Goal: Task Accomplishment & Management: Use online tool/utility

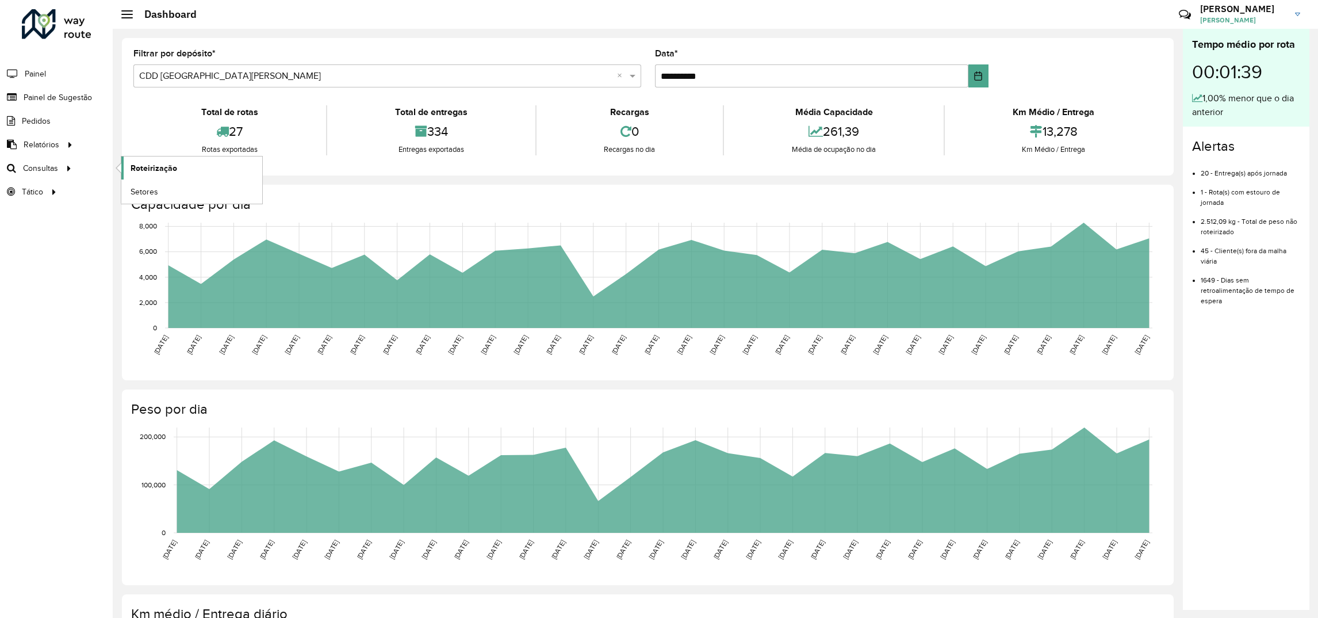
click at [140, 168] on span "Roteirização" at bounding box center [154, 168] width 47 height 12
click at [44, 93] on span "Painel de Sugestão" at bounding box center [60, 97] width 72 height 12
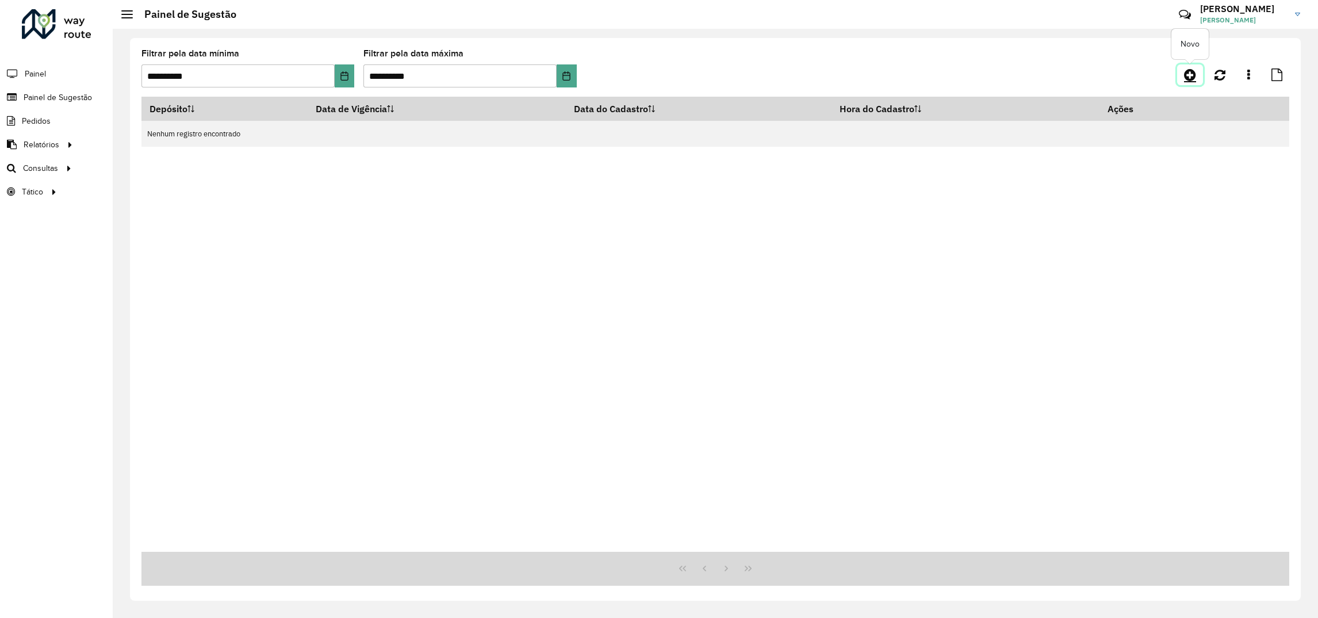
click at [1182, 73] on link at bounding box center [1190, 74] width 26 height 21
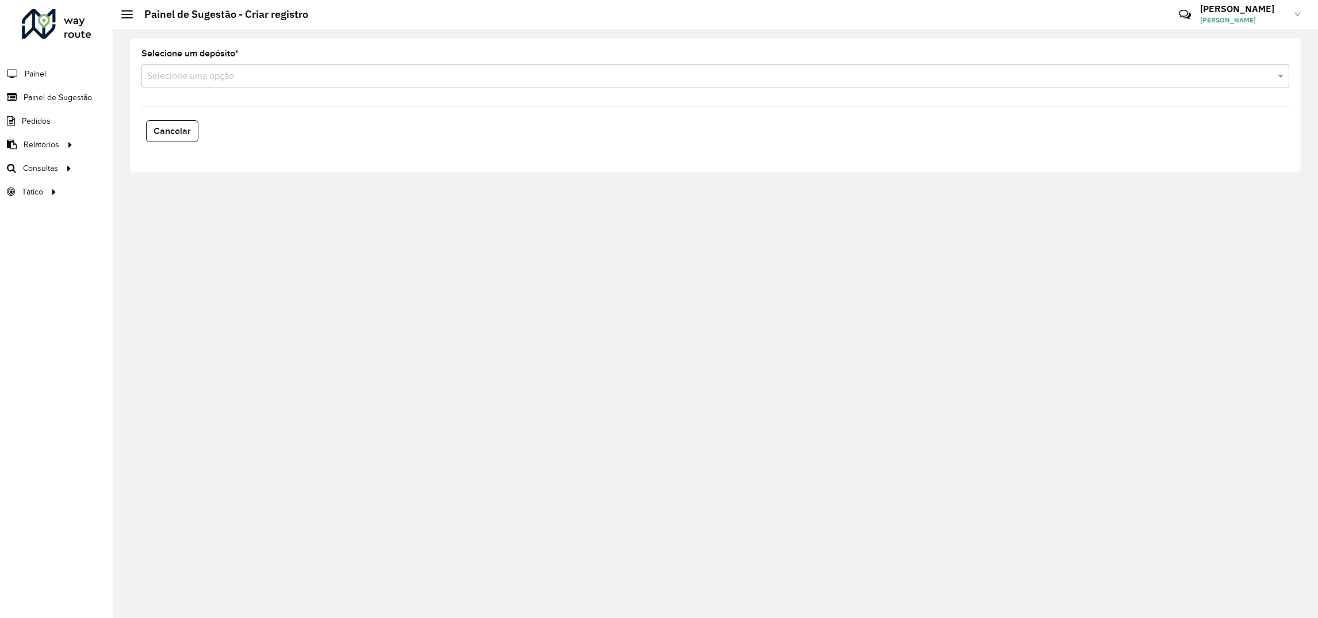
click at [340, 87] on formly-field "Selecione um depósito * Selecione uma opção" at bounding box center [716, 72] width 1162 height 47
click at [297, 75] on input "text" at bounding box center [703, 77] width 1113 height 14
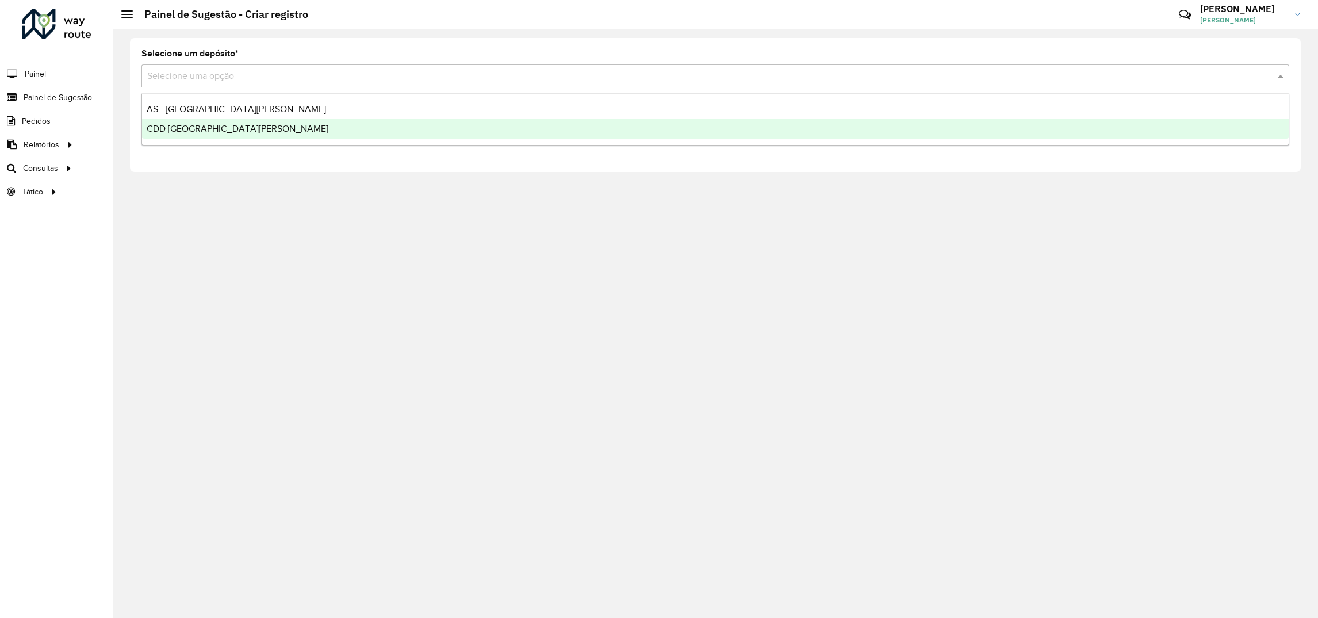
click at [212, 134] on div "CDD Santa Cruz do Sul" at bounding box center [715, 129] width 1147 height 20
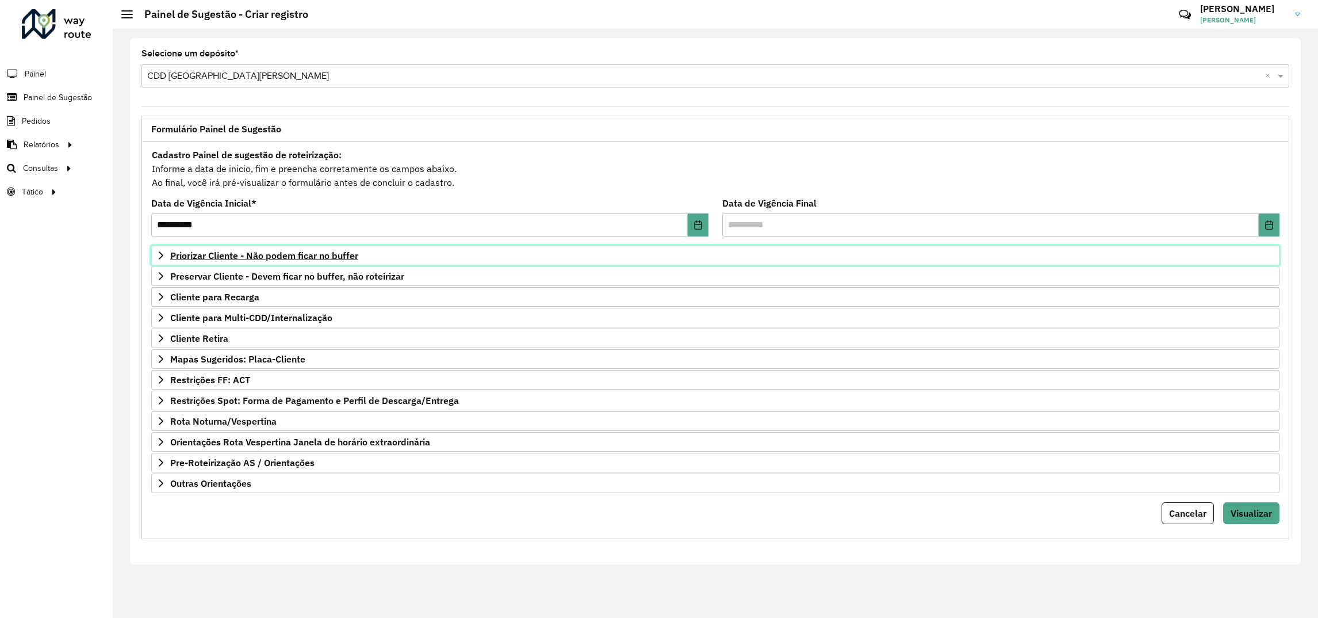
click at [204, 256] on span "Priorizar Cliente - Não podem ficar no buffer" at bounding box center [264, 255] width 188 height 9
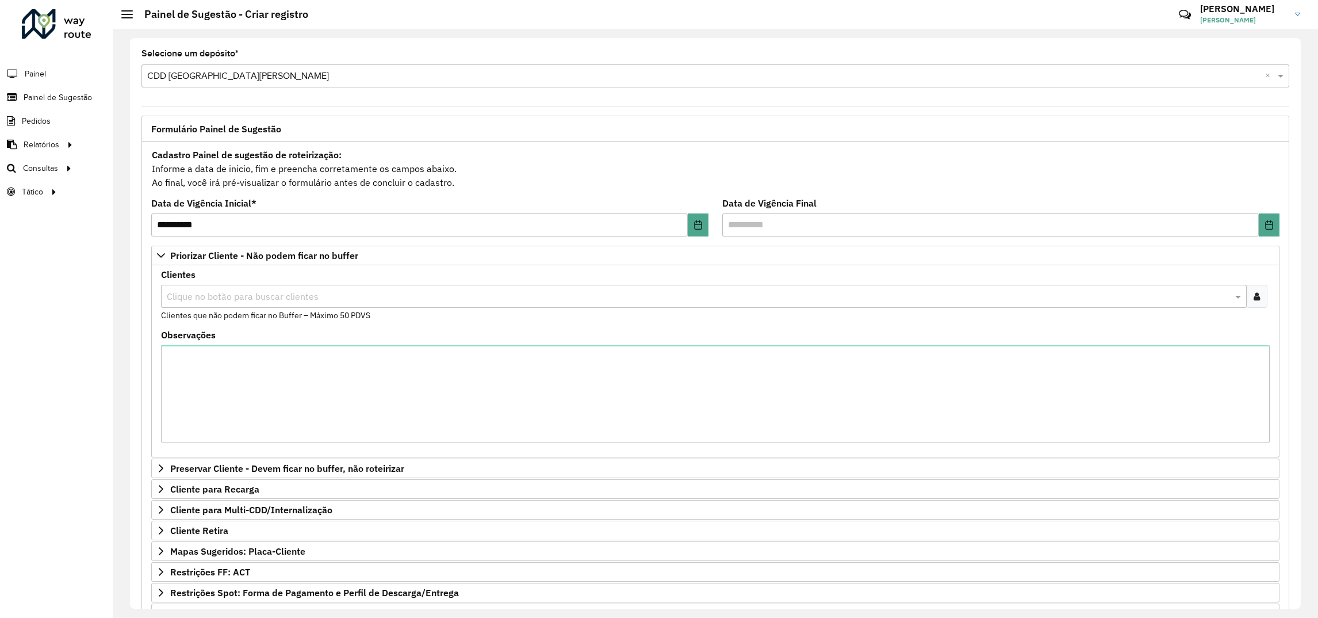
click at [206, 296] on input "text" at bounding box center [698, 297] width 1068 height 14
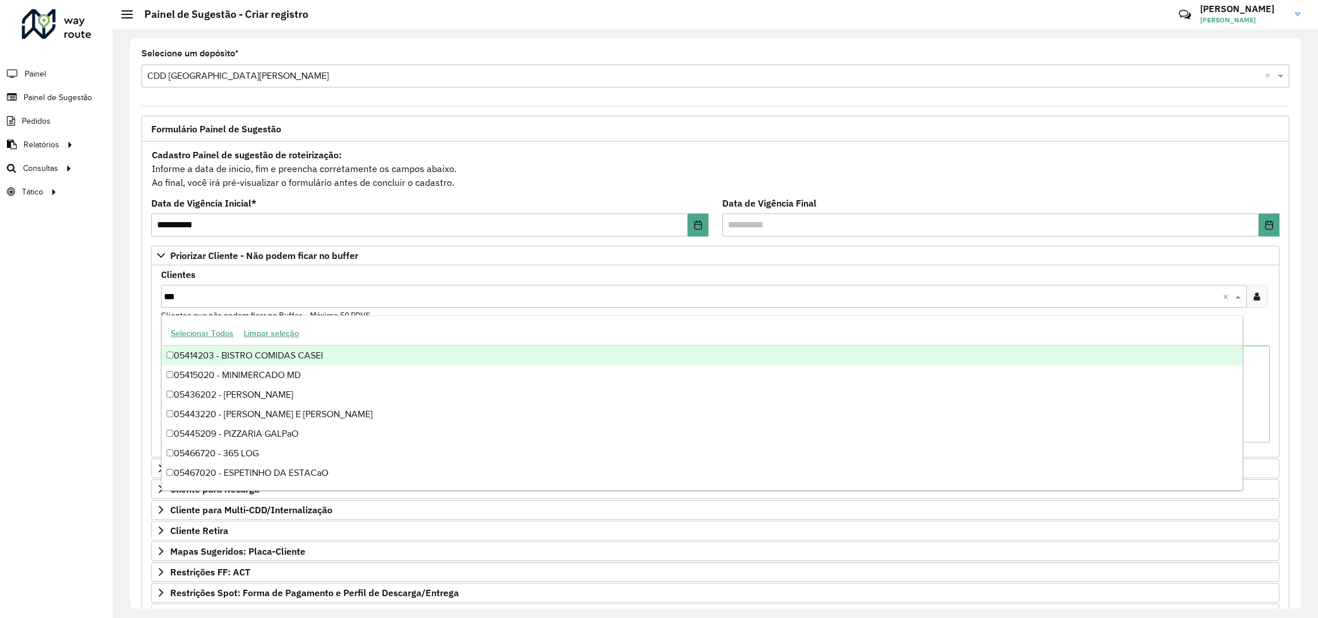
type input "****"
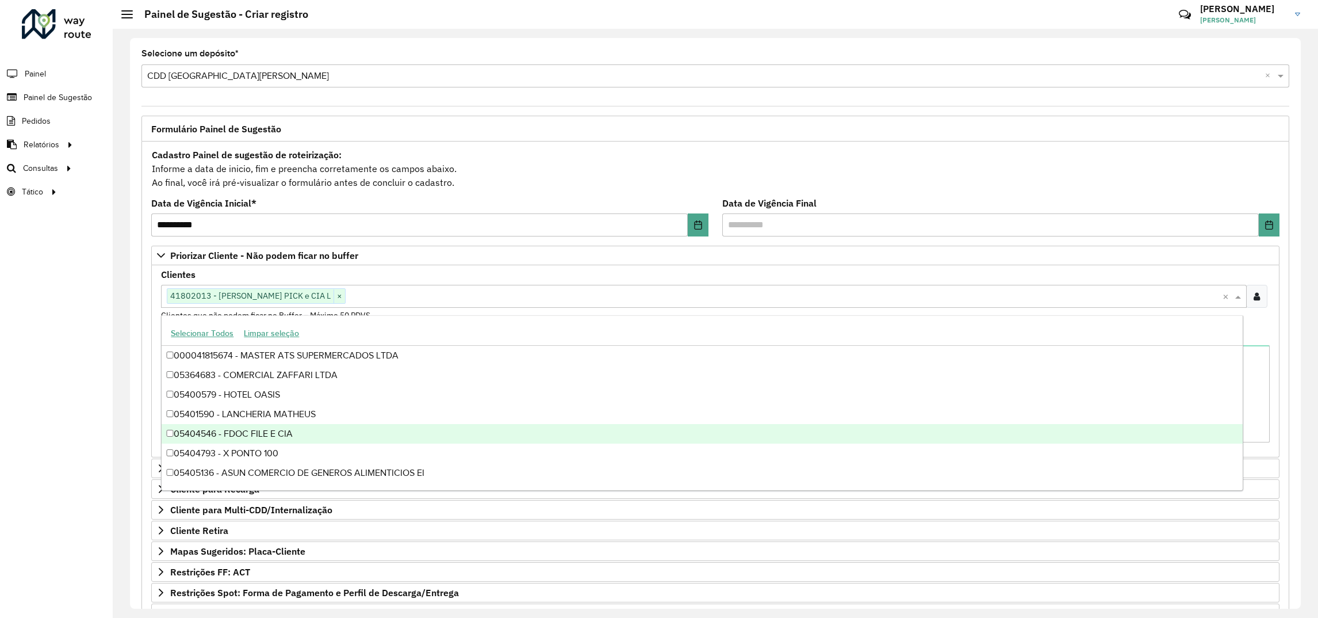
scroll to position [153, 0]
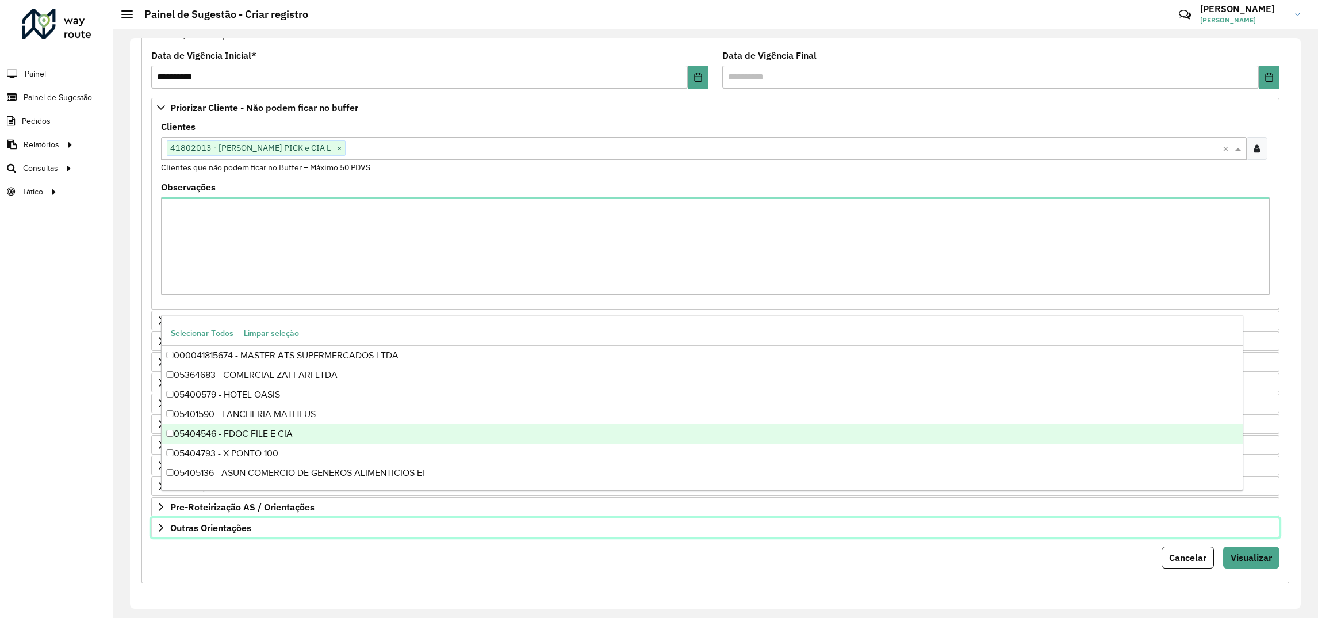
click at [235, 529] on span "Outras Orientações" at bounding box center [210, 527] width 81 height 9
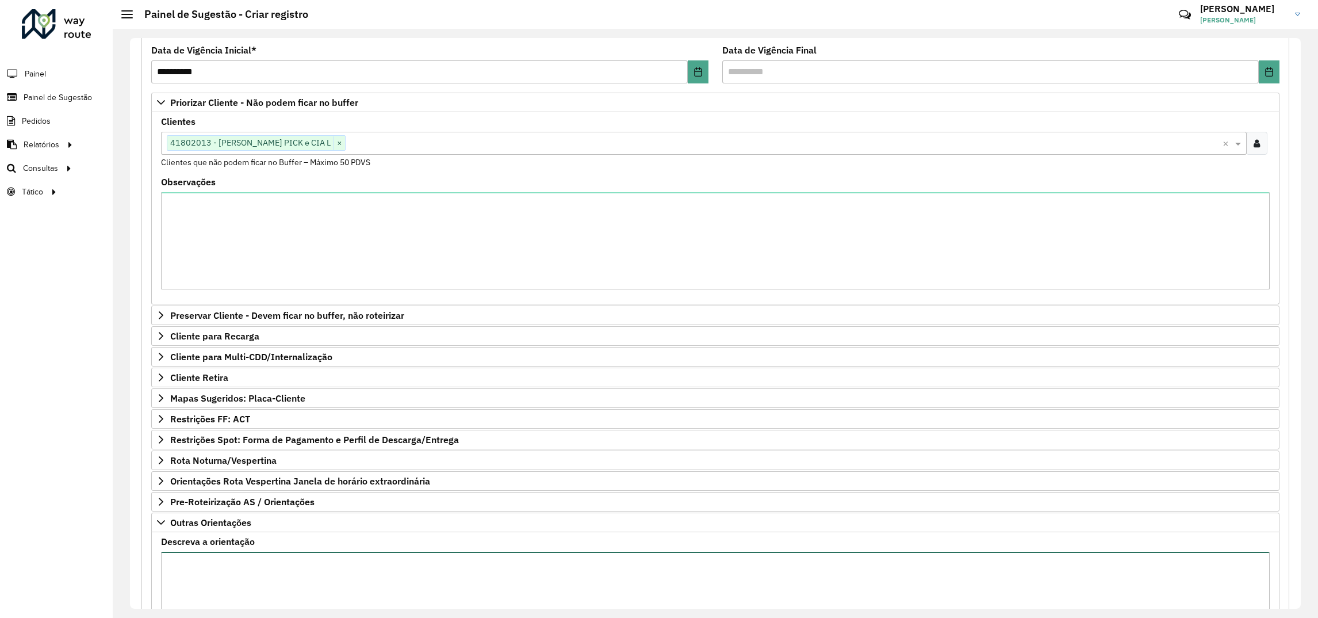
click at [208, 568] on textarea "Descreva a orientação" at bounding box center [715, 599] width 1109 height 97
paste textarea "**********"
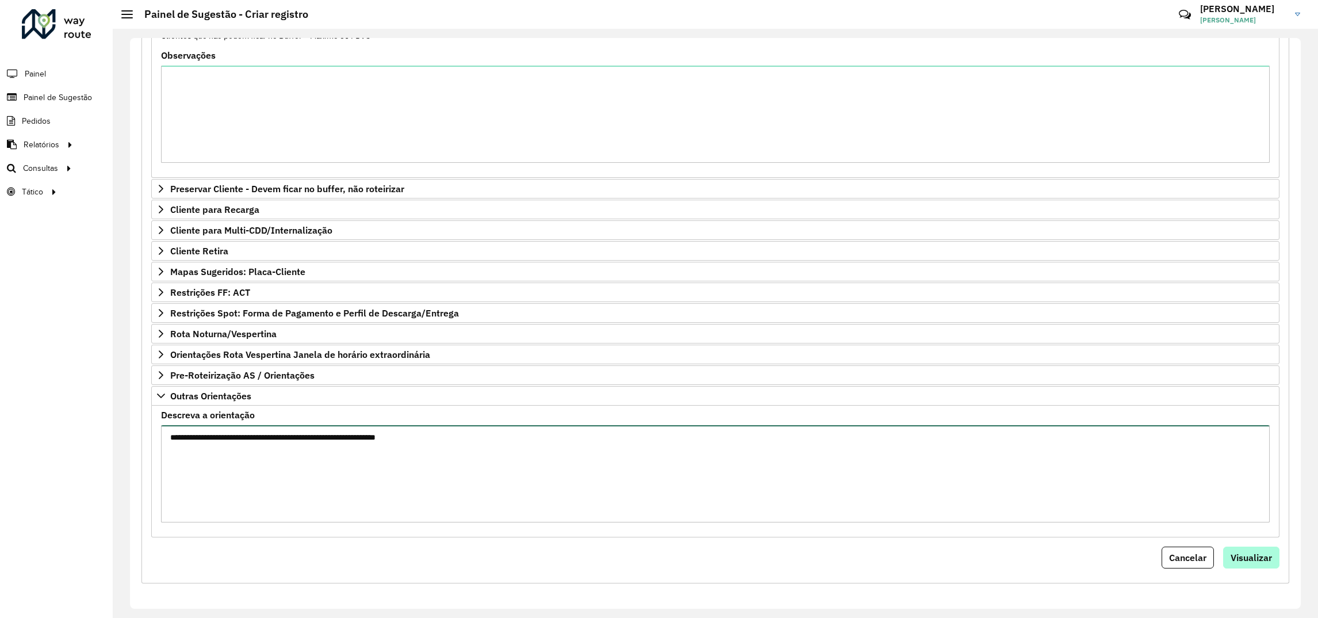
type textarea "**********"
click at [1237, 551] on span "Visualizar" at bounding box center [1251, 557] width 41 height 12
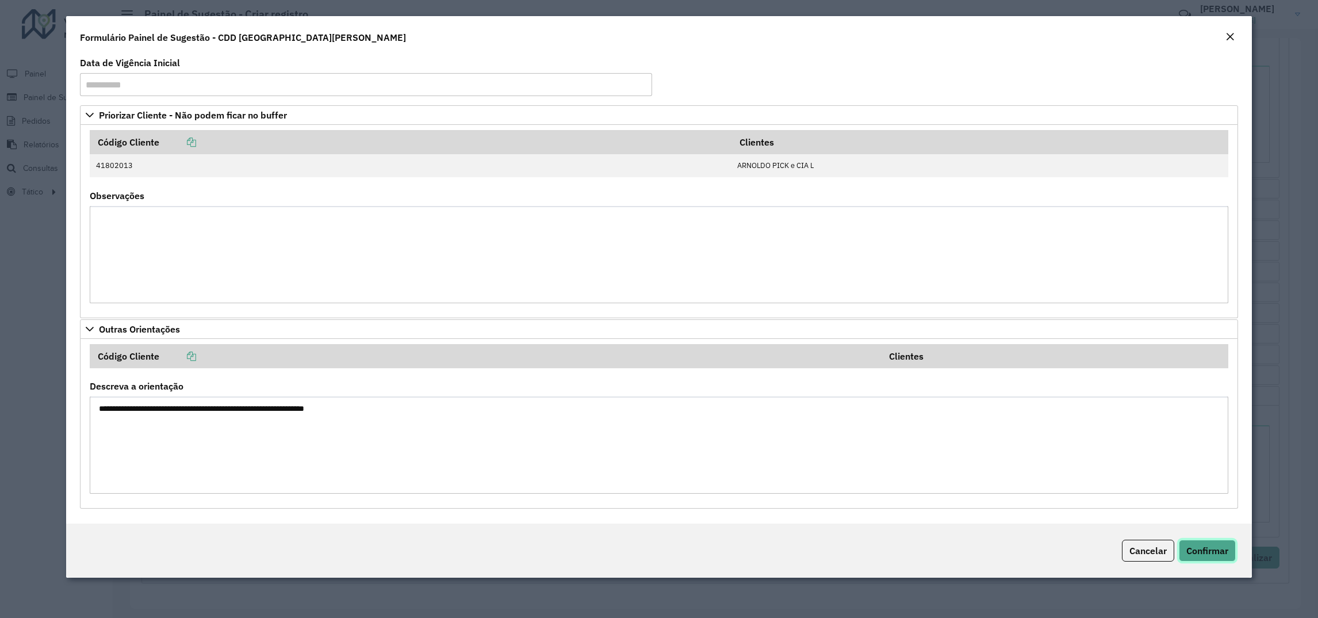
click at [1223, 541] on button "Confirmar" at bounding box center [1207, 550] width 57 height 22
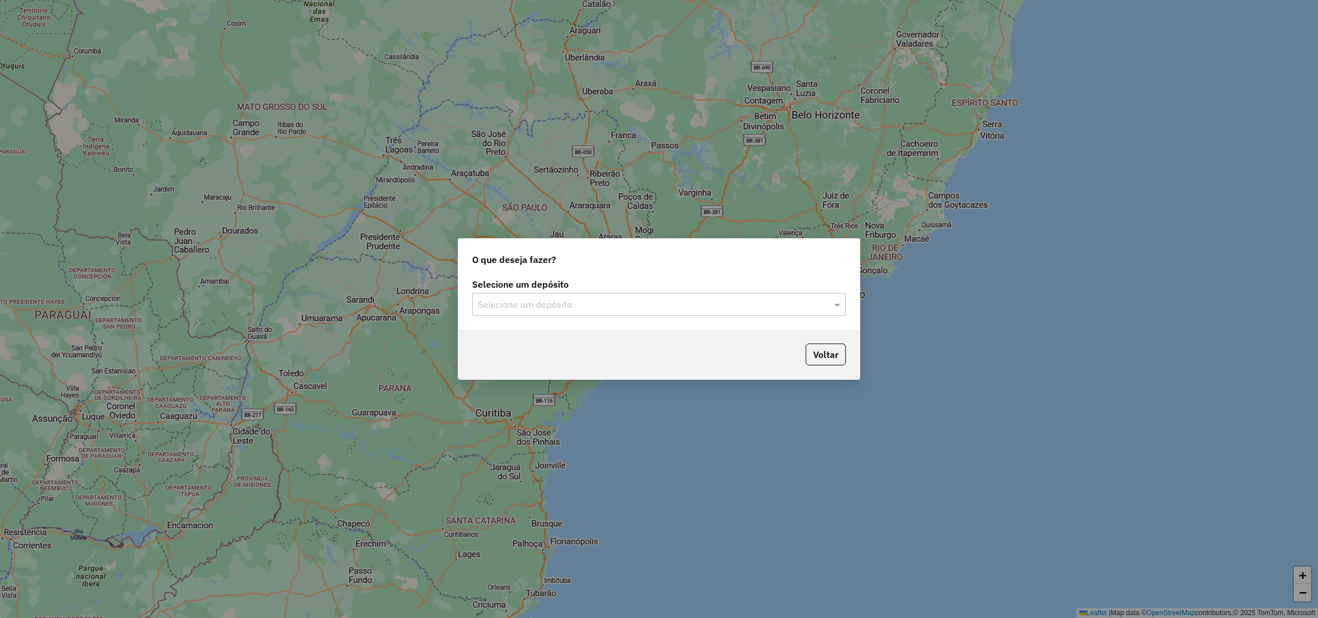
click at [627, 299] on input "text" at bounding box center [647, 305] width 339 height 14
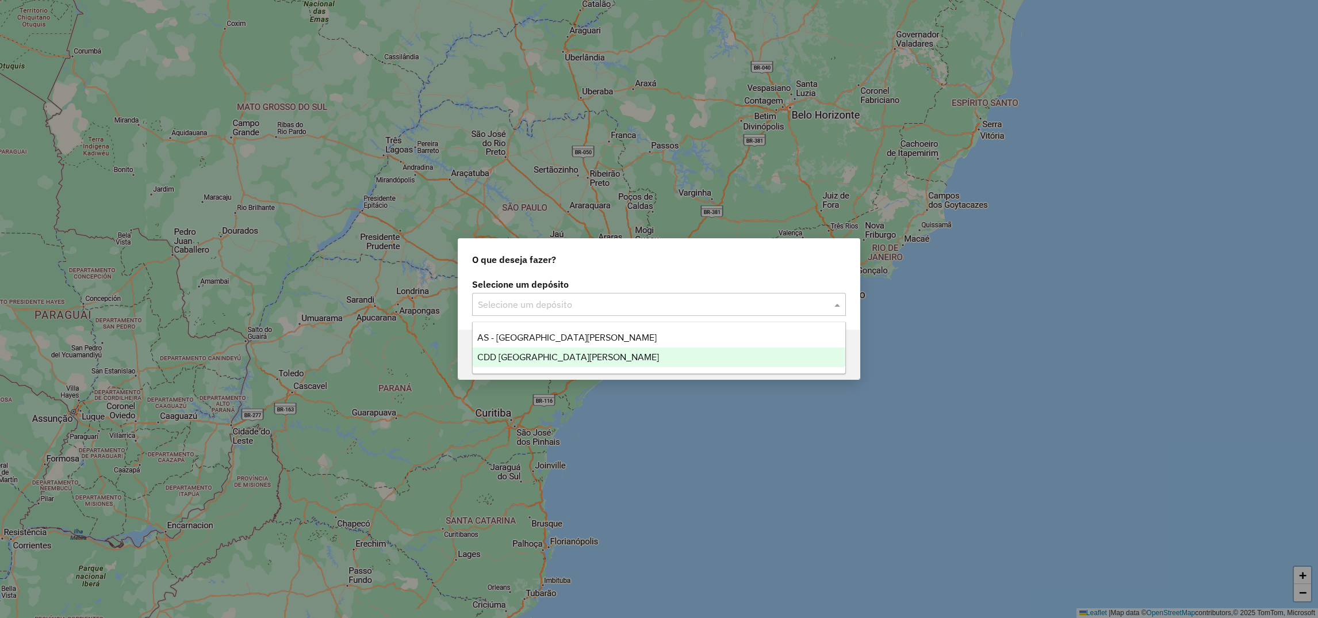
click at [536, 353] on span "CDD [GEOGRAPHIC_DATA][PERSON_NAME]" at bounding box center [568, 357] width 182 height 10
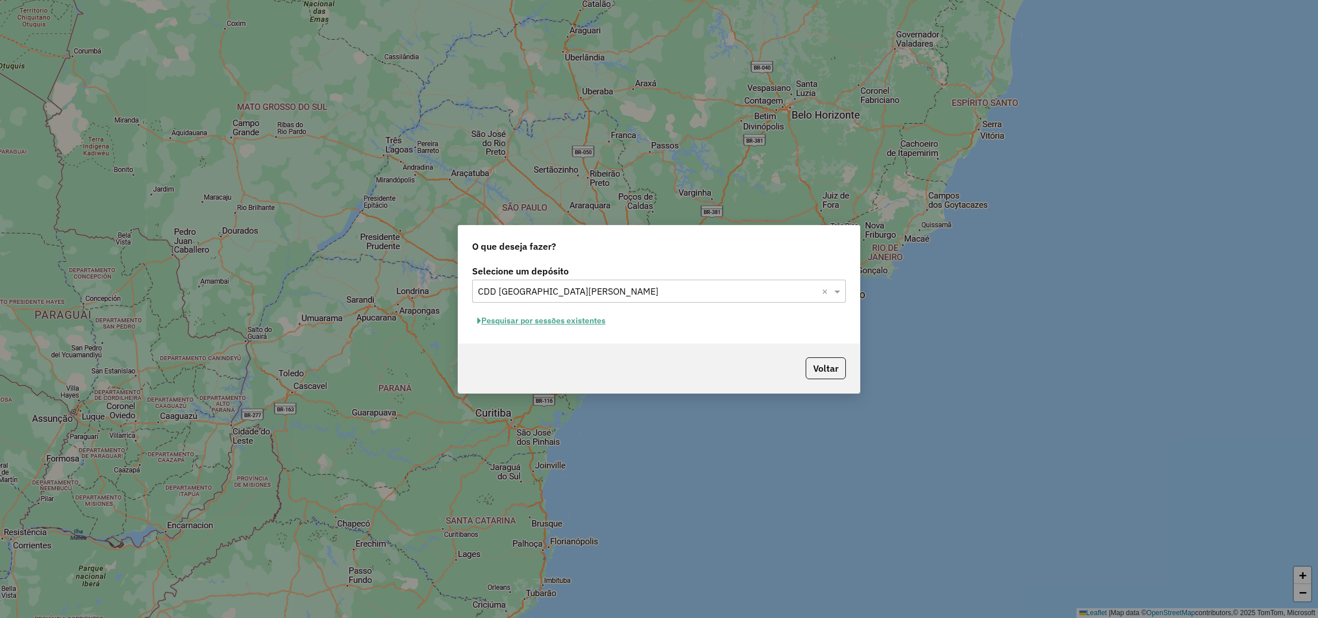
click at [546, 316] on button "Pesquisar por sessões existentes" at bounding box center [541, 321] width 139 height 18
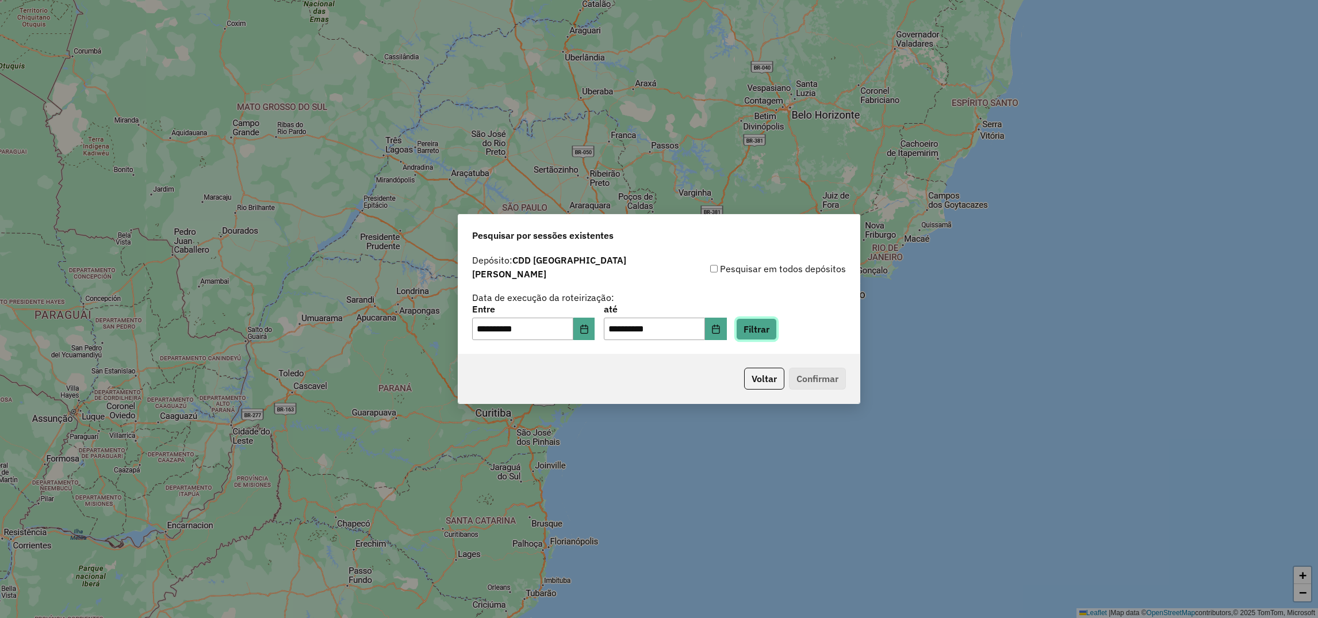
click at [770, 325] on button "Filtrar" at bounding box center [756, 329] width 41 height 22
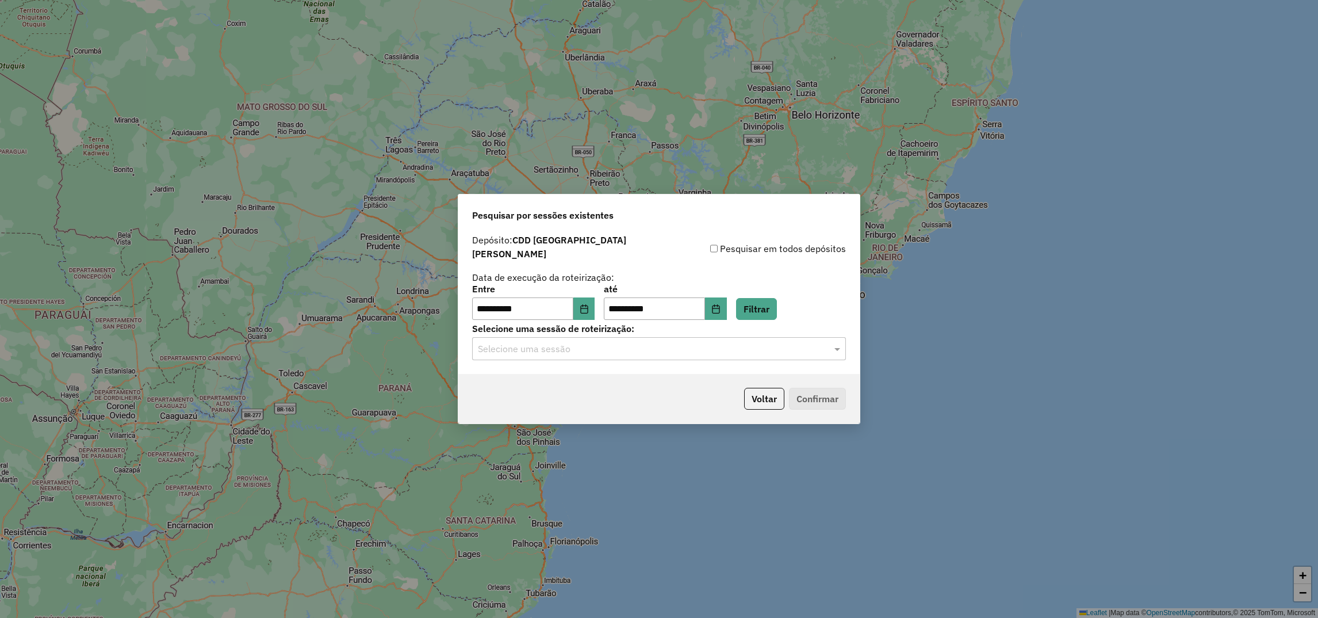
click at [627, 353] on div "Selecione uma sessão" at bounding box center [659, 348] width 374 height 23
click at [588, 374] on span "1259702 - 05/09/2025 18:02 (Rotas + AS)" at bounding box center [548, 377] width 143 height 10
click at [825, 388] on button "Confirmar" at bounding box center [817, 399] width 57 height 22
